Goal: Transaction & Acquisition: Purchase product/service

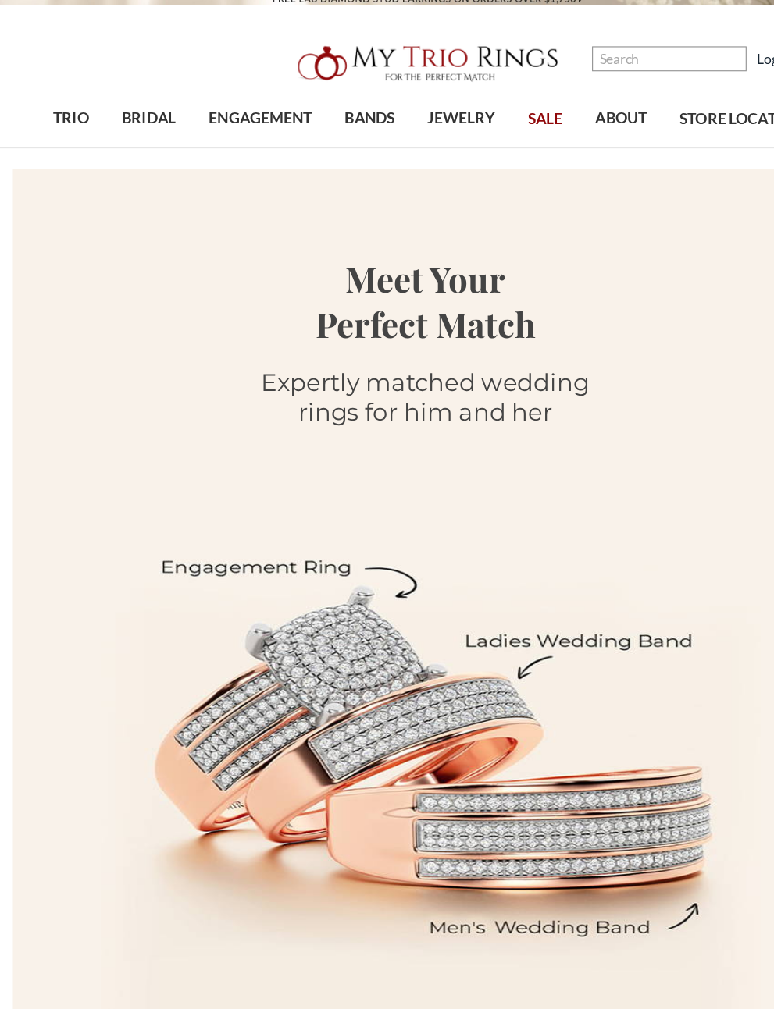
scroll to position [18, 0]
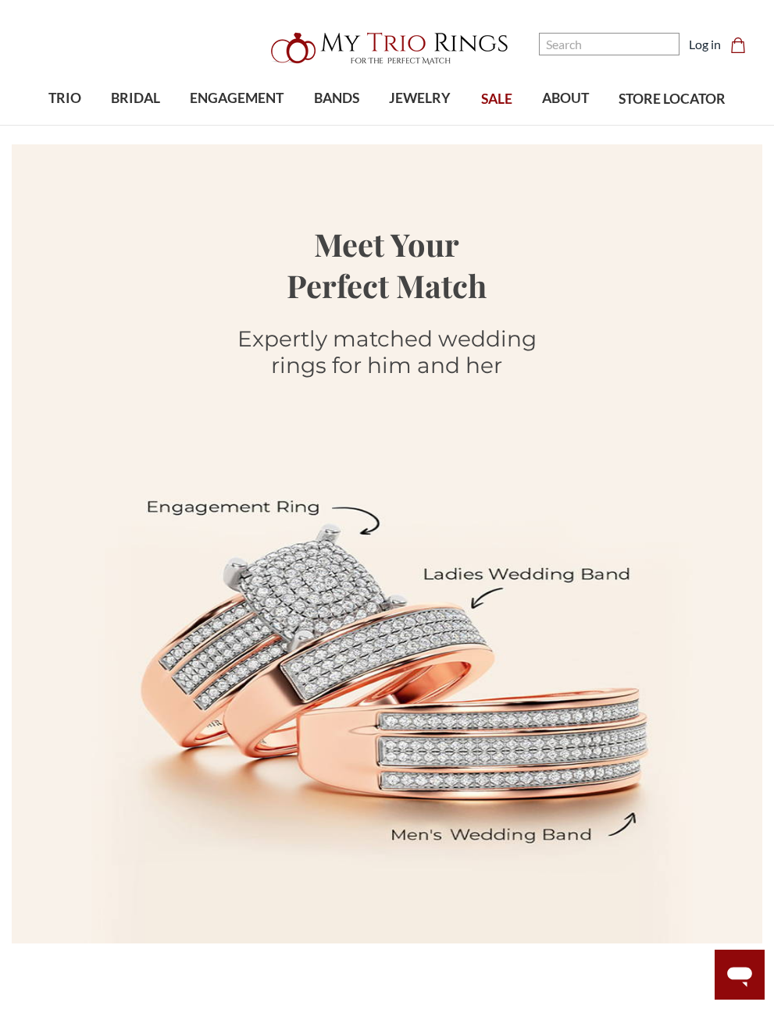
click at [498, 99] on span "SALE" at bounding box center [496, 99] width 31 height 20
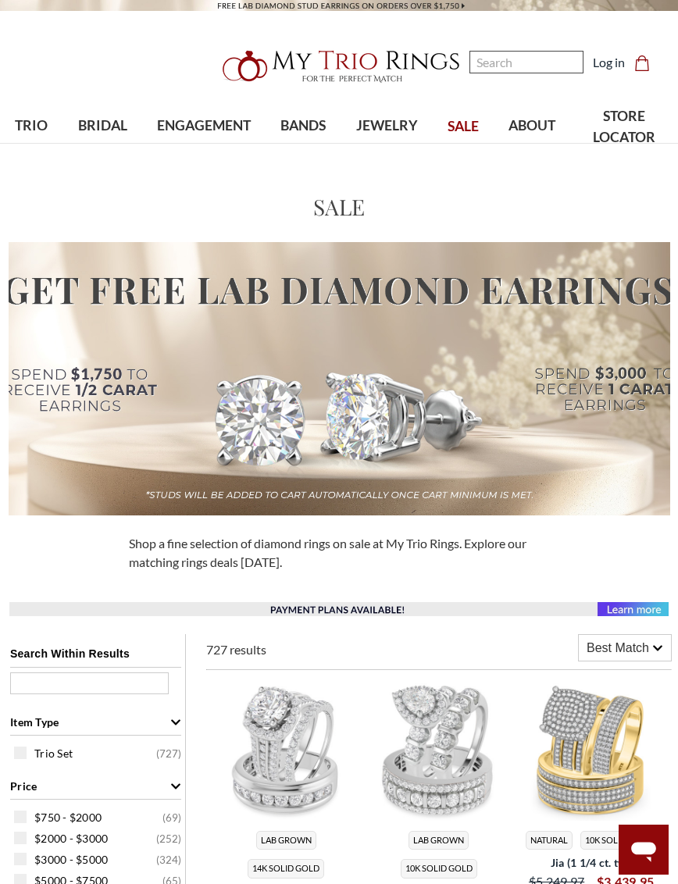
click at [523, 68] on input "Search" at bounding box center [526, 62] width 114 height 23
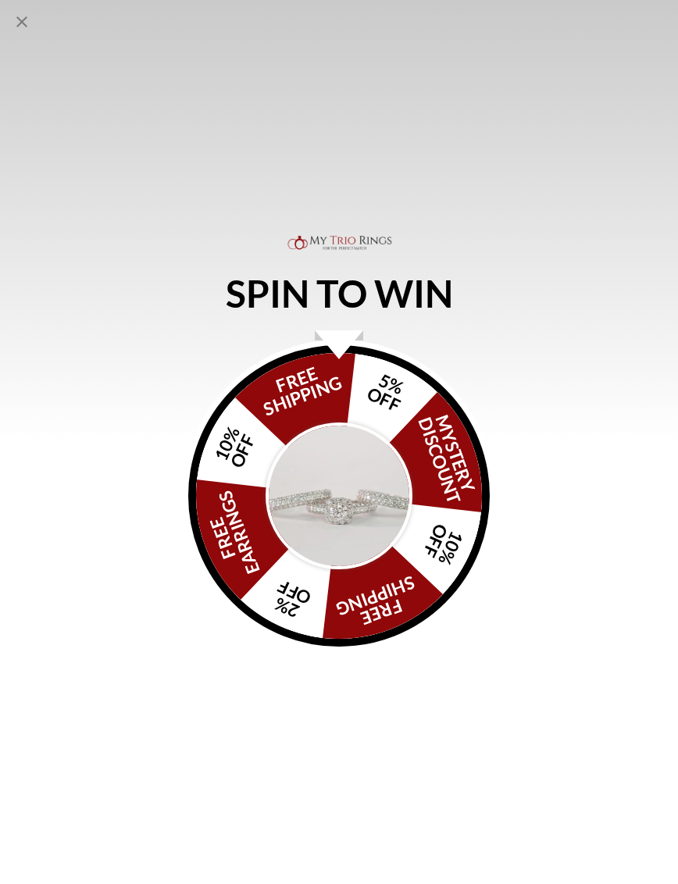
click at [27, 18] on icon "Close popup" at bounding box center [21, 21] width 19 height 19
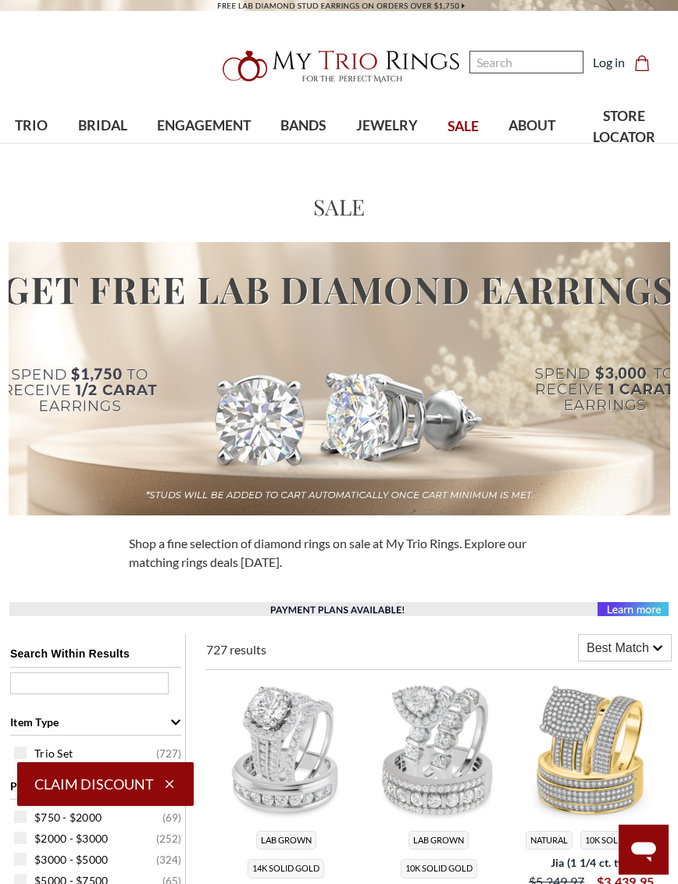
click at [531, 66] on input "Search" at bounding box center [526, 62] width 114 height 23
type input "bt443w14k"
click at [101, 373] on span "Fleur 5 7/8 ct tw. Diamond Round Cluster Trio Set 14K White Gold" at bounding box center [97, 399] width 137 height 52
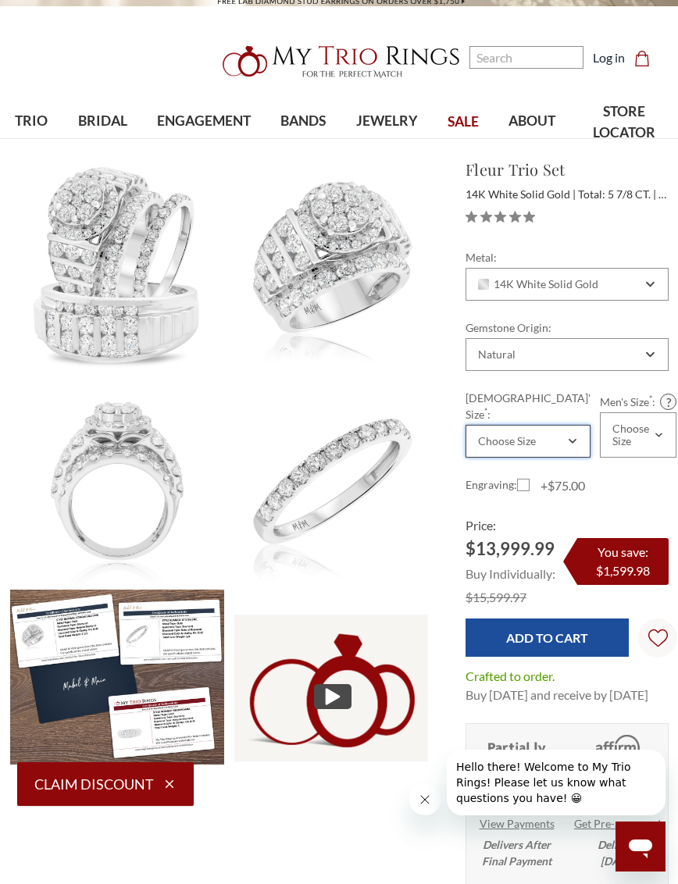
click at [568, 436] on icon "Combobox" at bounding box center [572, 440] width 8 height 9
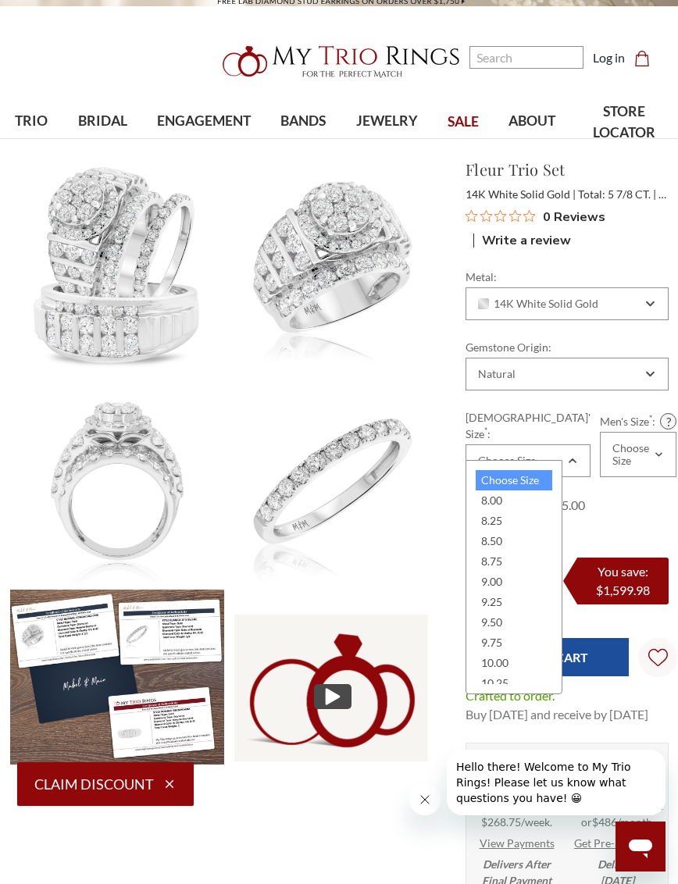
click at [502, 561] on div "8.75" at bounding box center [513, 561] width 77 height 20
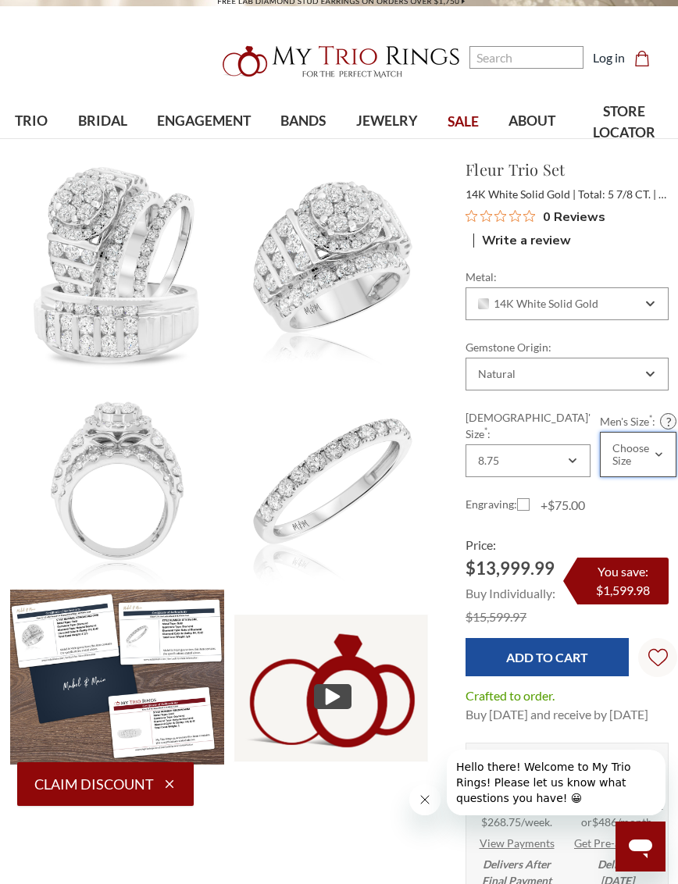
click at [642, 444] on div "Choose Size" at bounding box center [630, 454] width 41 height 25
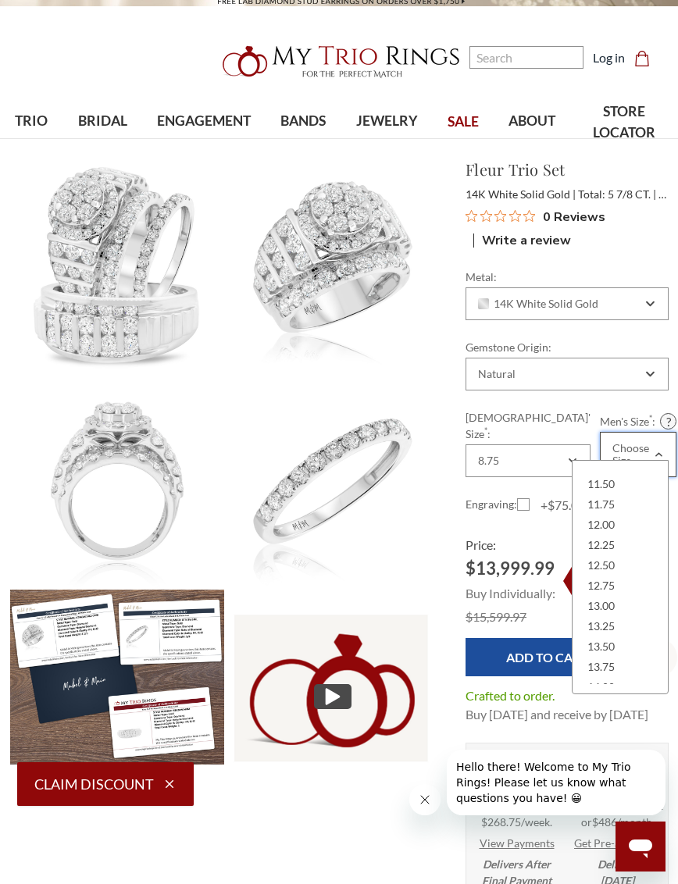
scroll to position [139, 0]
click at [633, 580] on div "12.75" at bounding box center [620, 585] width 77 height 20
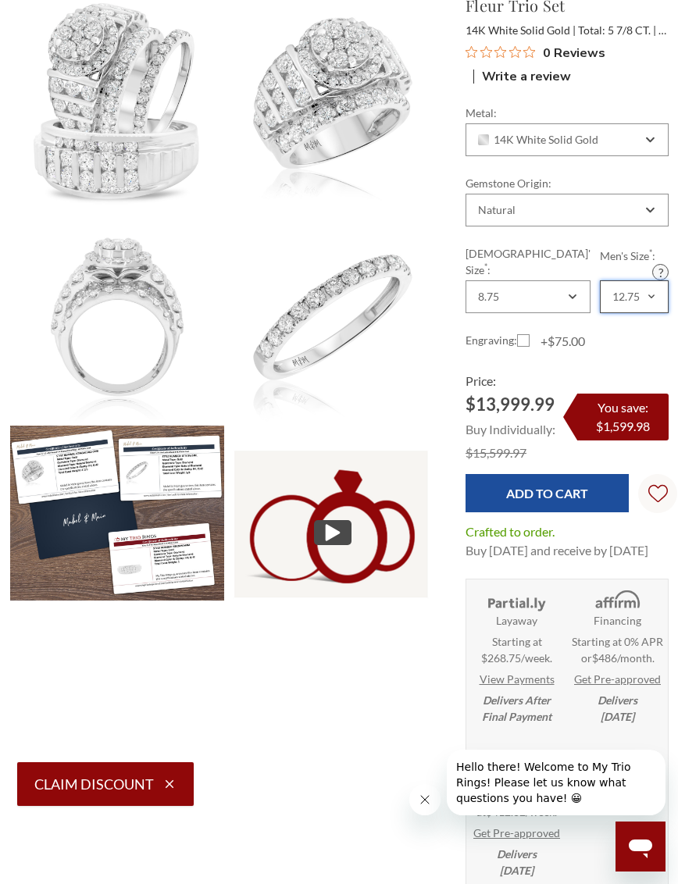
scroll to position [169, 0]
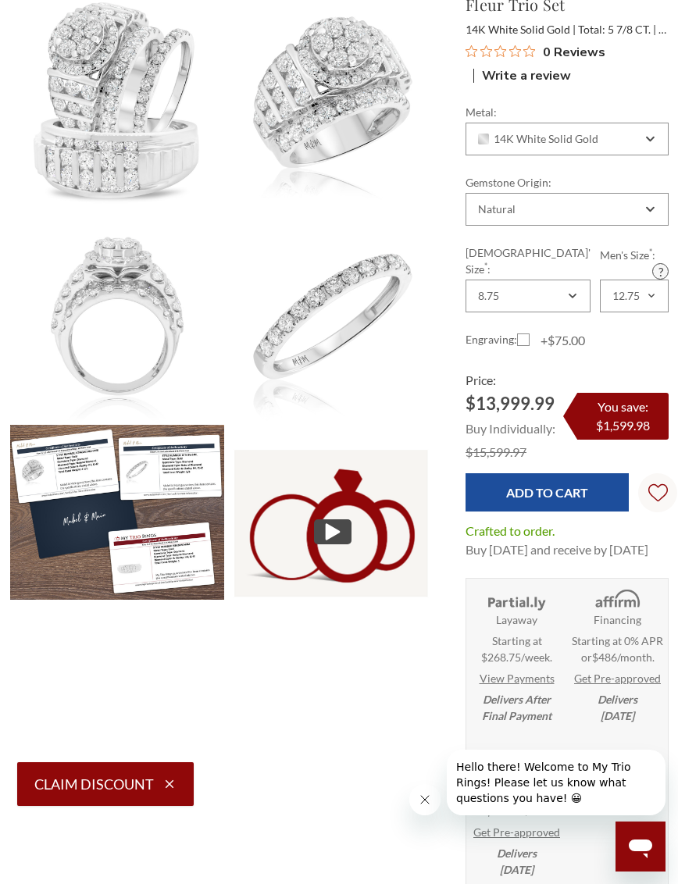
click at [575, 484] on input "Add to Cart" at bounding box center [546, 492] width 163 height 38
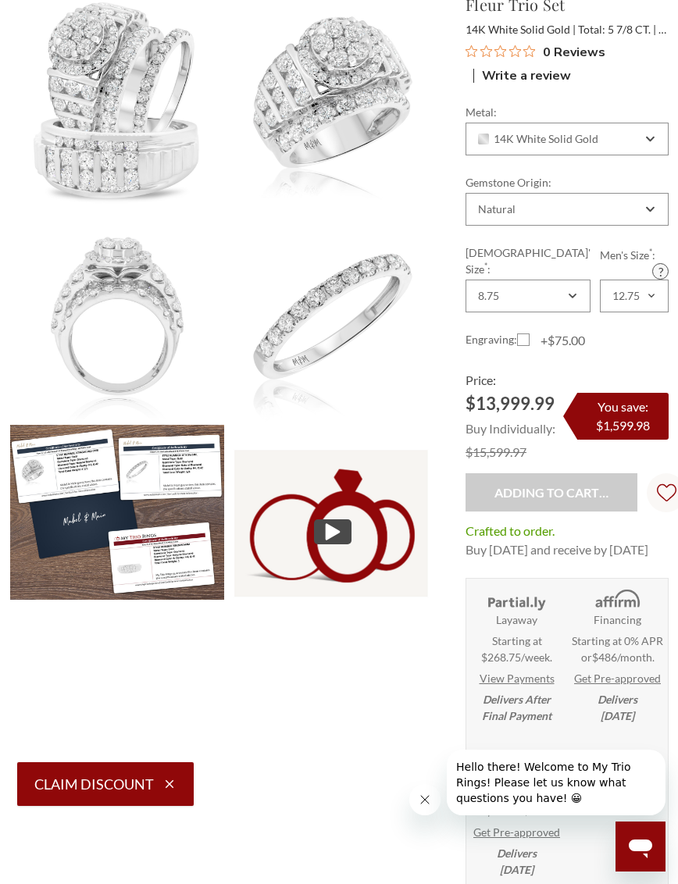
type input "Add to Cart"
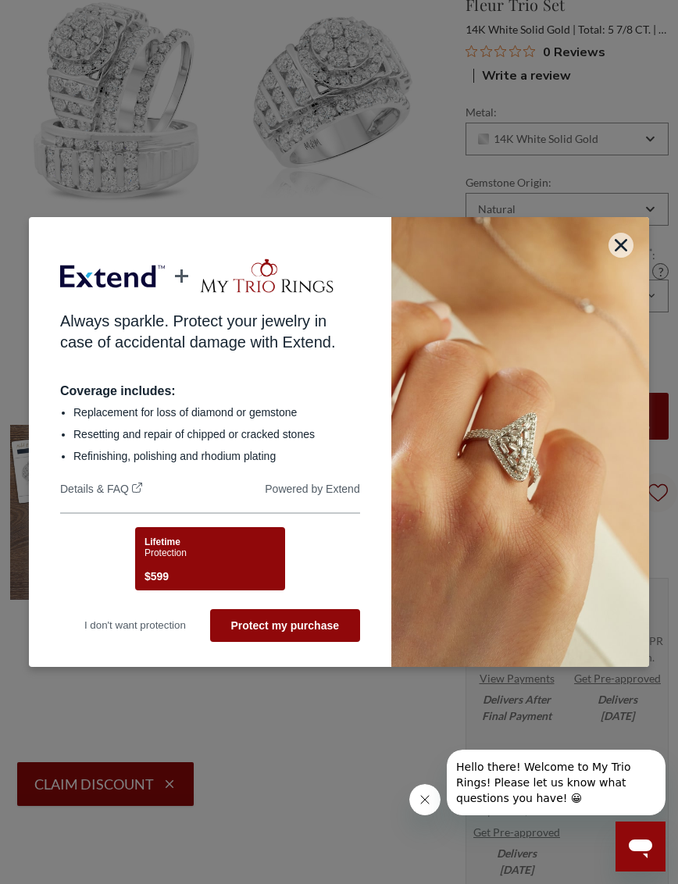
scroll to position [0, 0]
click at [303, 642] on button "Protect my purchase" at bounding box center [285, 625] width 150 height 33
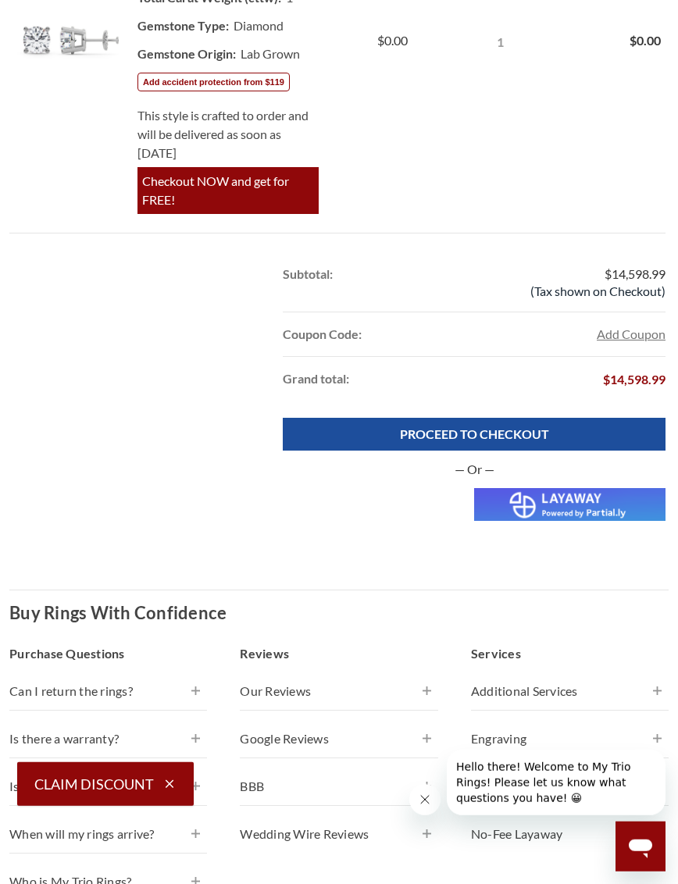
scroll to position [1105, 0]
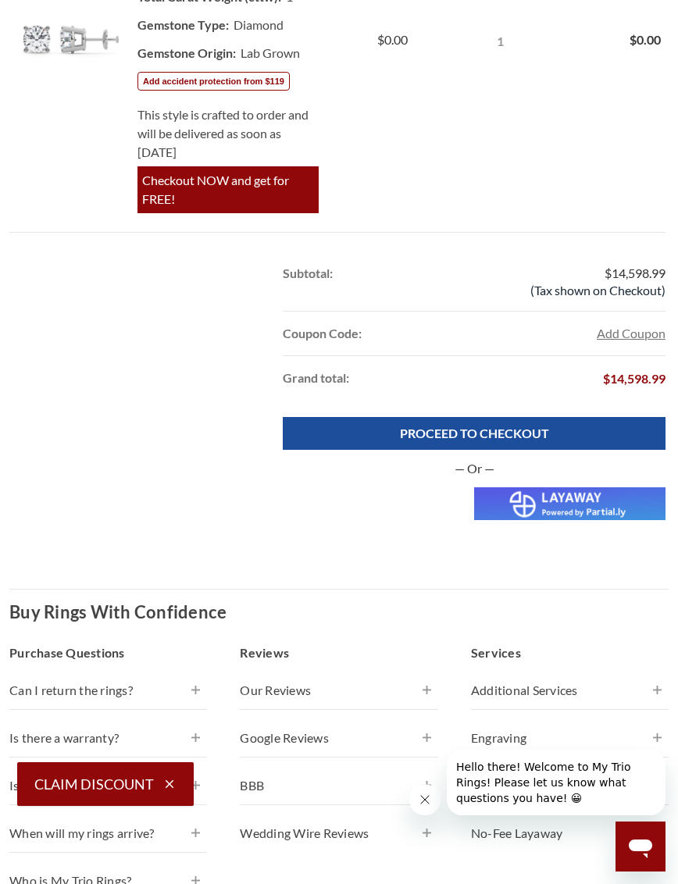
click at [571, 417] on link "PROCEED TO CHECKOUT" at bounding box center [474, 433] width 383 height 33
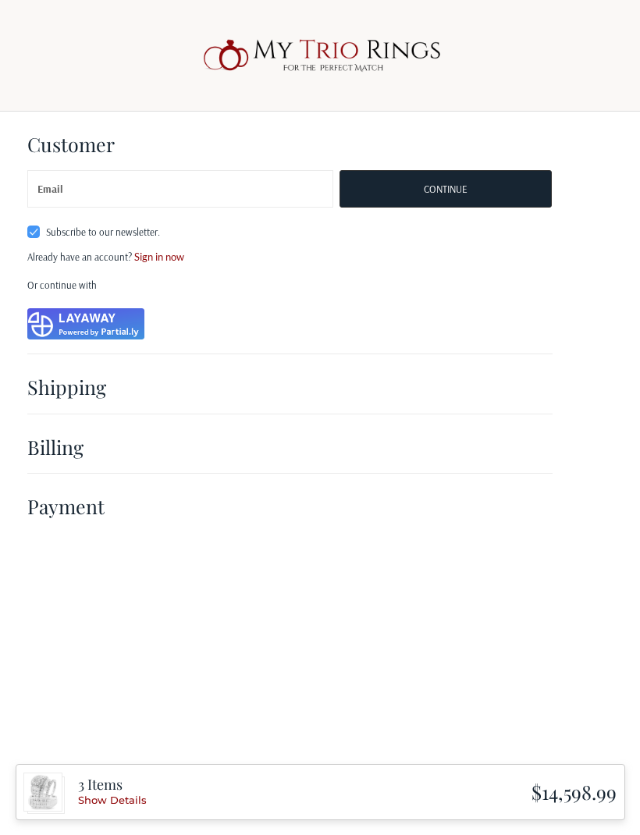
click at [101, 329] on img at bounding box center [85, 323] width 117 height 31
click at [206, 206] on input "Email" at bounding box center [180, 188] width 307 height 37
